Goal: Transaction & Acquisition: Purchase product/service

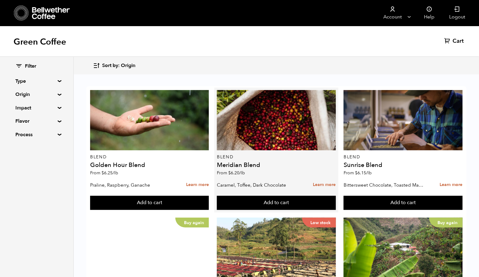
scroll to position [106, 0]
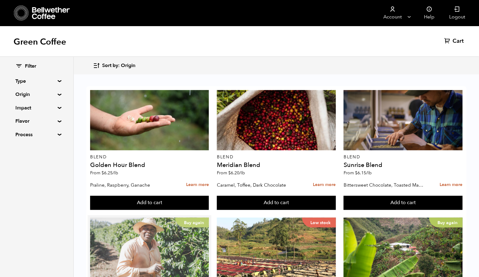
click at [159, 218] on div "Buy again" at bounding box center [149, 248] width 119 height 60
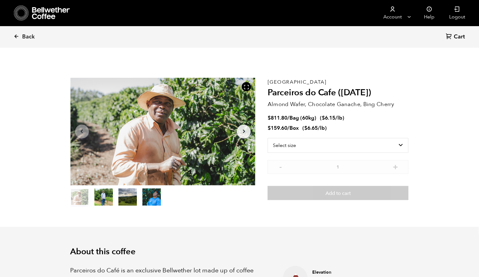
scroll to position [268, 326]
click at [52, 19] on icon at bounding box center [51, 13] width 38 height 12
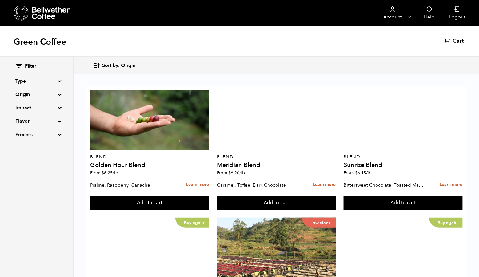
scroll to position [530, 0]
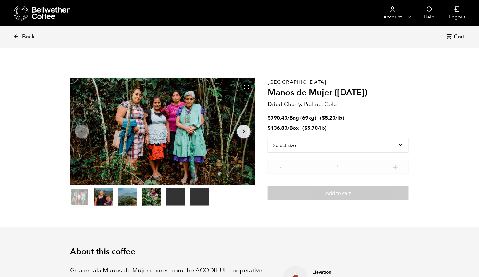
scroll to position [268, 326]
click at [19, 32] on link "Back" at bounding box center [33, 36] width 38 height 21
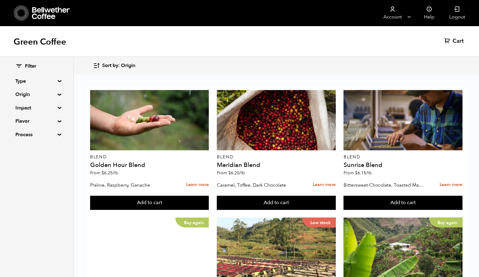
scroll to position [278, 0]
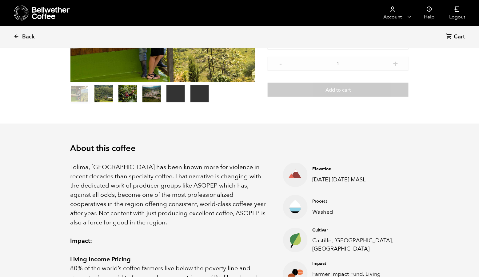
scroll to position [106, 0]
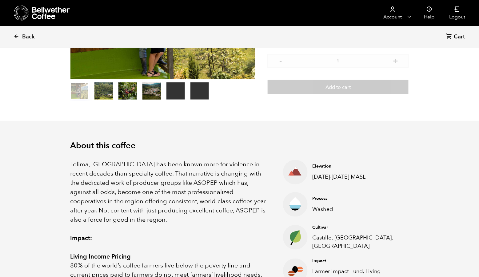
click at [12, 36] on div "Back Cart (0)" at bounding box center [239, 37] width 479 height 22
click at [16, 37] on icon at bounding box center [17, 37] width 6 height 6
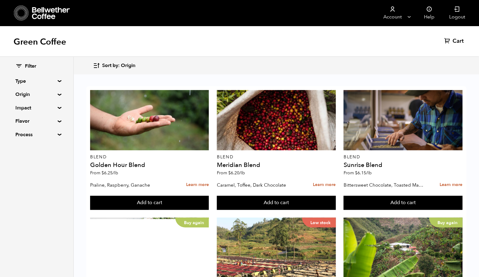
scroll to position [599, 0]
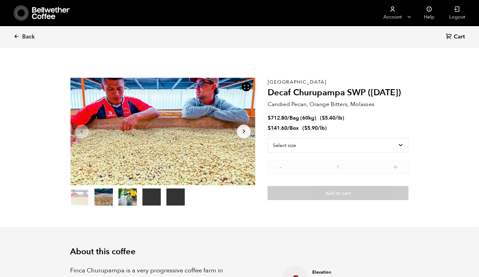
scroll to position [268, 326]
click at [21, 33] on link "Back" at bounding box center [33, 36] width 38 height 21
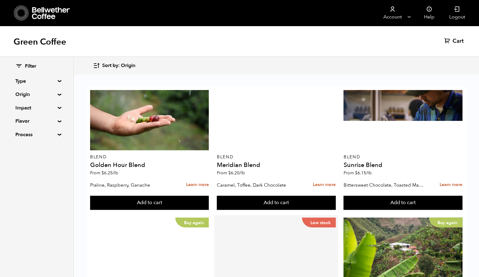
scroll to position [151, 0]
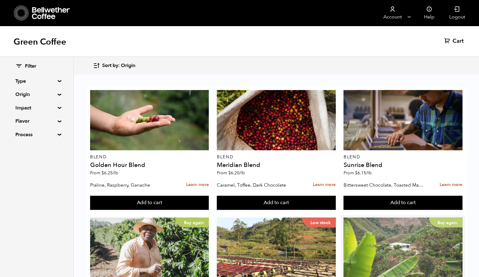
click at [370, 218] on div "Buy again" at bounding box center [403, 248] width 119 height 60
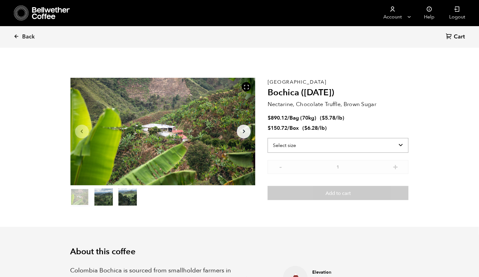
scroll to position [268, 326]
click at [17, 37] on icon at bounding box center [17, 37] width 6 height 6
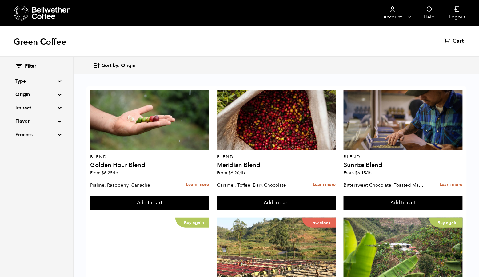
scroll to position [352, 0]
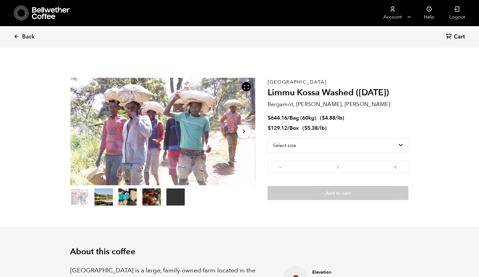
scroll to position [268, 326]
